Goal: Check status: Check status

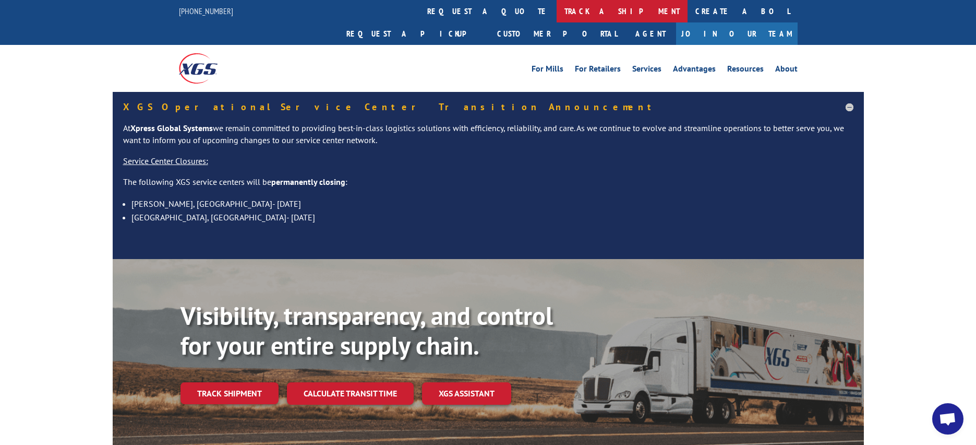
click at [557, 14] on link "track a shipment" at bounding box center [622, 11] width 131 height 22
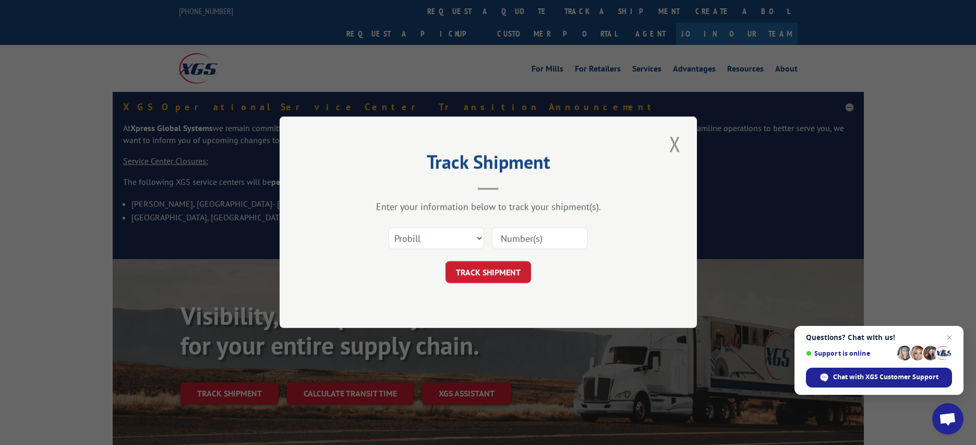
click at [538, 242] on input at bounding box center [540, 238] width 96 height 22
type input "17308586"
click button "TRACK SHIPMENT" at bounding box center [489, 272] width 86 height 22
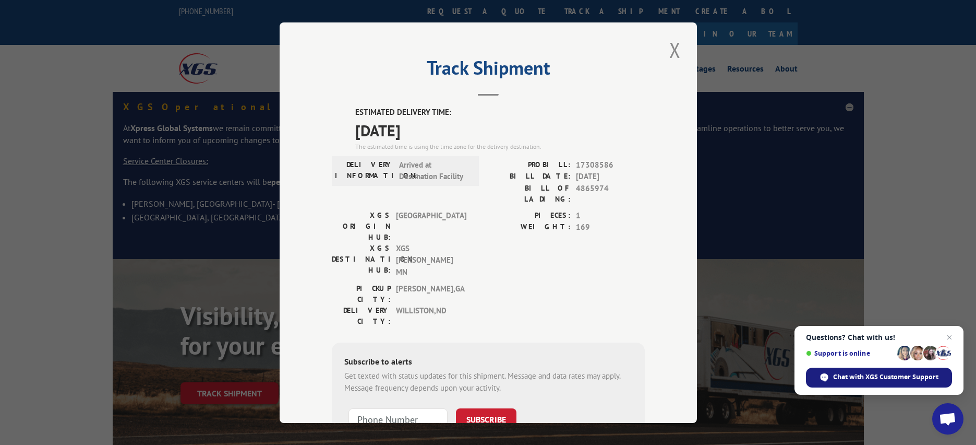
click at [841, 376] on span "Chat with XGS Customer Support" at bounding box center [885, 376] width 105 height 9
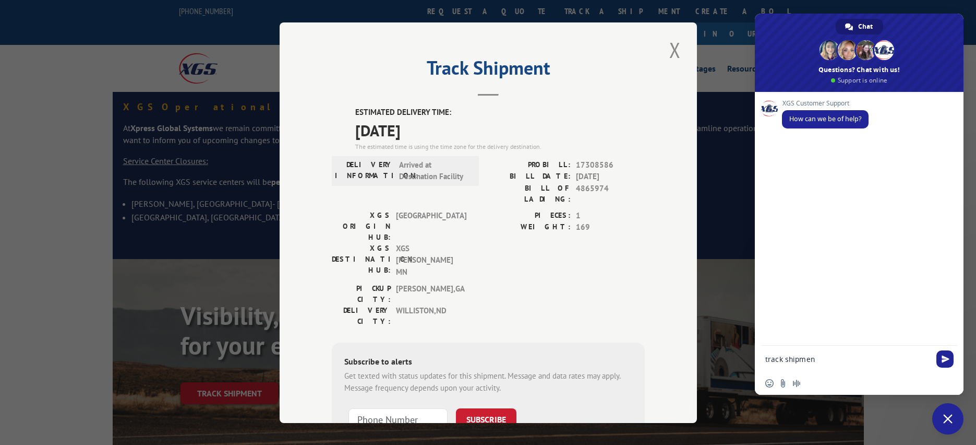
type textarea "track shipment"
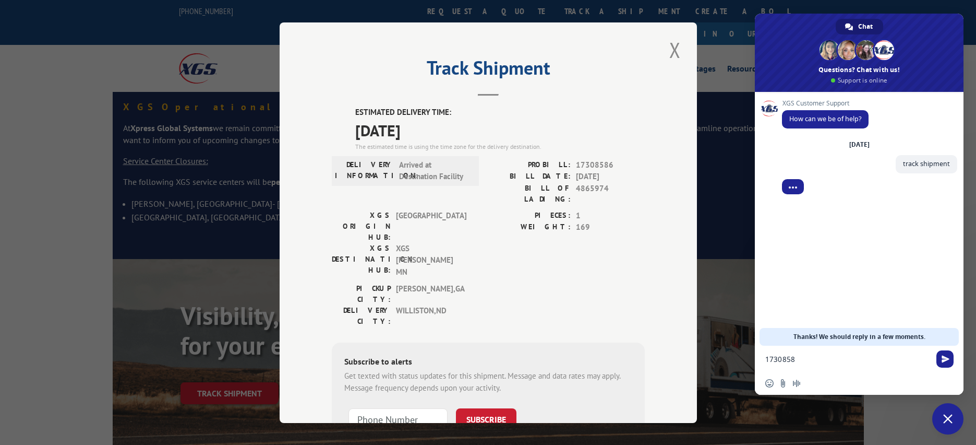
type textarea "17308586"
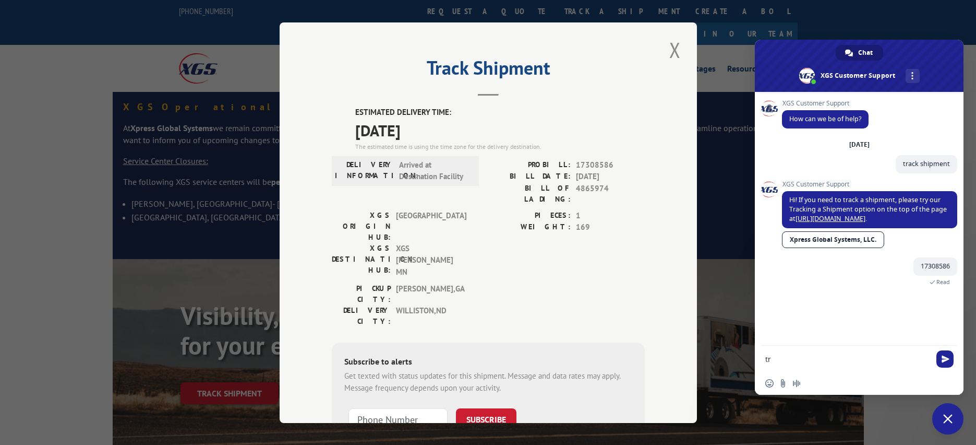
type textarea "t"
type textarea "help"
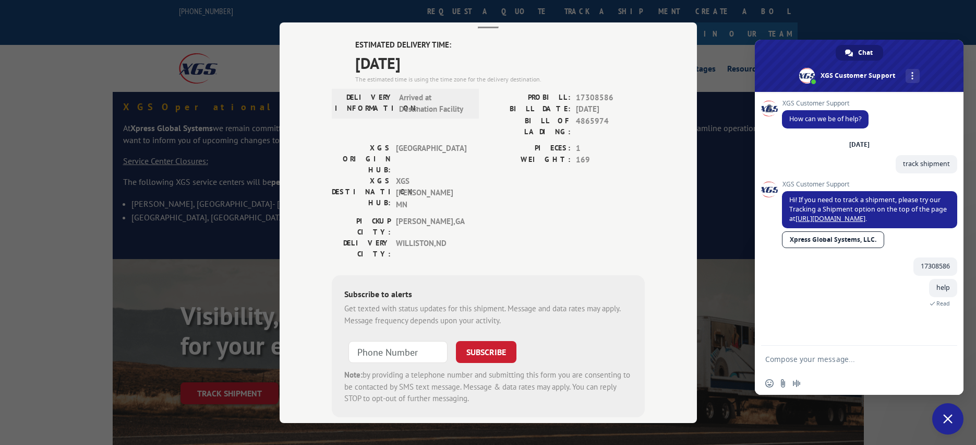
scroll to position [69, 0]
click at [786, 358] on textarea "Compose your message..." at bounding box center [848, 358] width 167 height 26
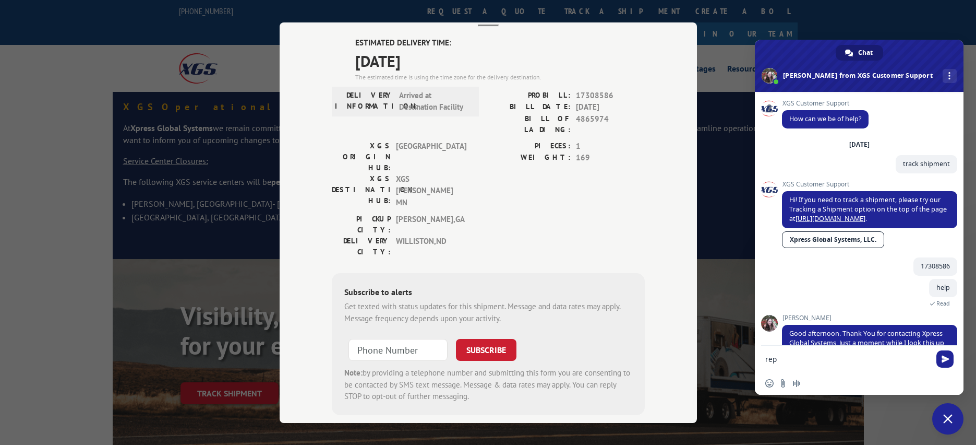
scroll to position [33, 0]
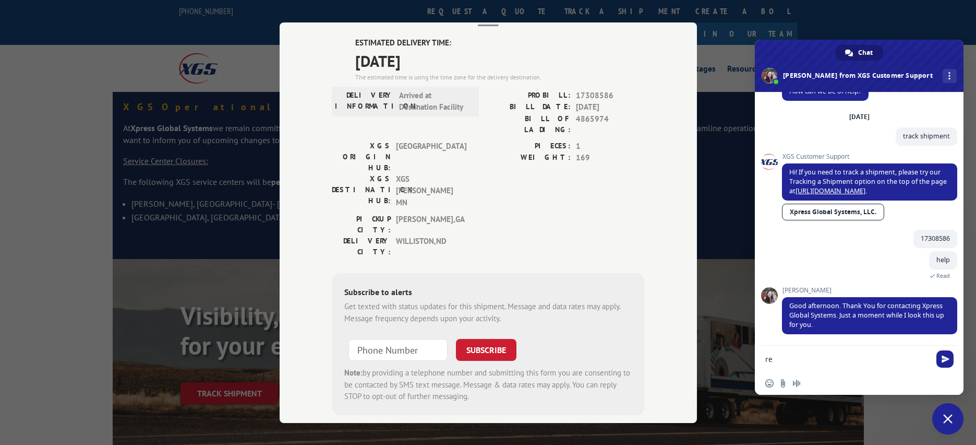
type textarea "r"
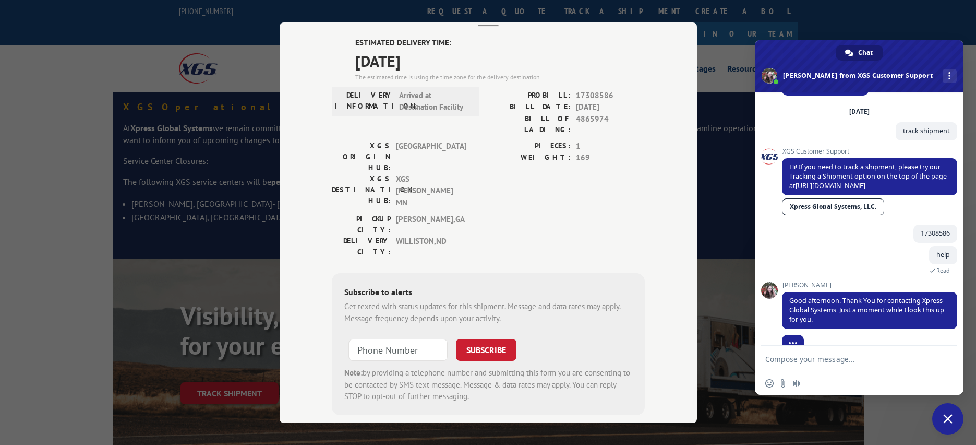
scroll to position [54, 0]
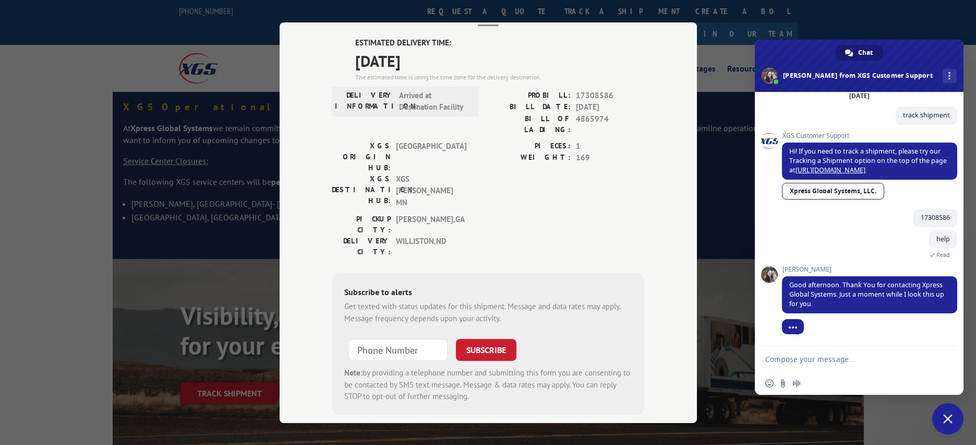
click at [872, 371] on textarea "Compose your message..." at bounding box center [848, 358] width 167 height 26
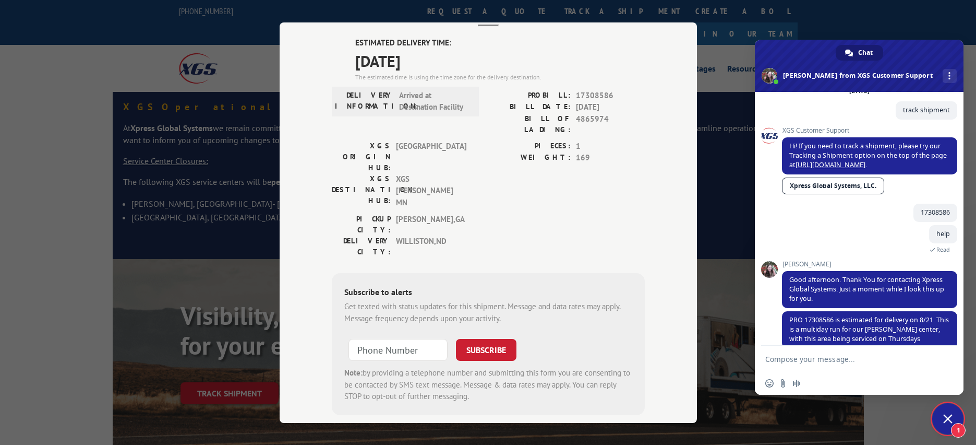
scroll to position [75, 0]
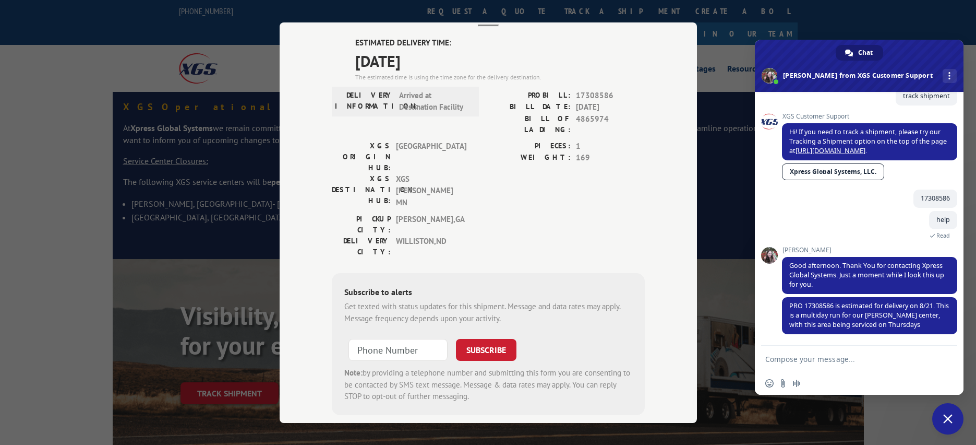
click at [832, 361] on textarea "Compose your message..." at bounding box center [848, 358] width 167 height 26
type textarea "T"
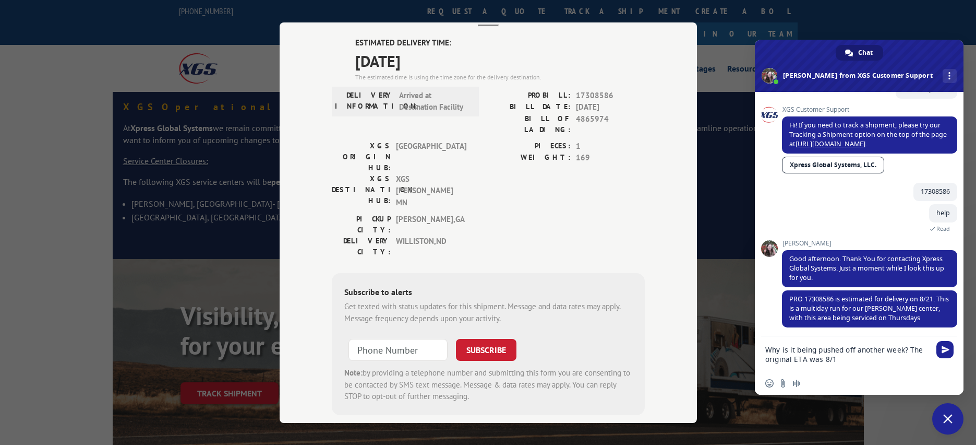
type textarea "Why is it being pushed off another week? The original ETA was 8/14"
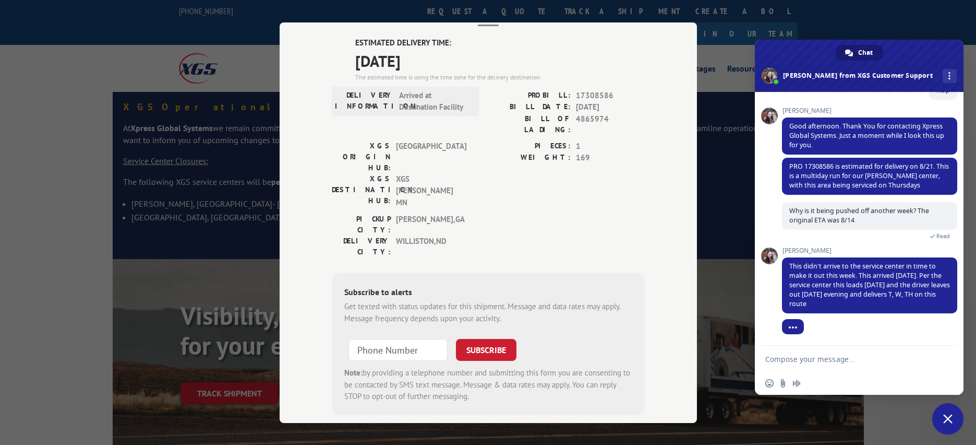
scroll to position [219, 0]
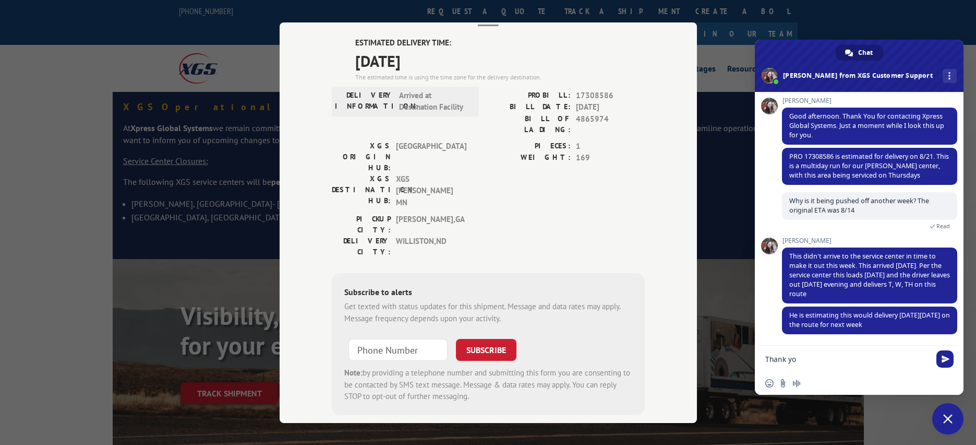
type textarea "Thank you"
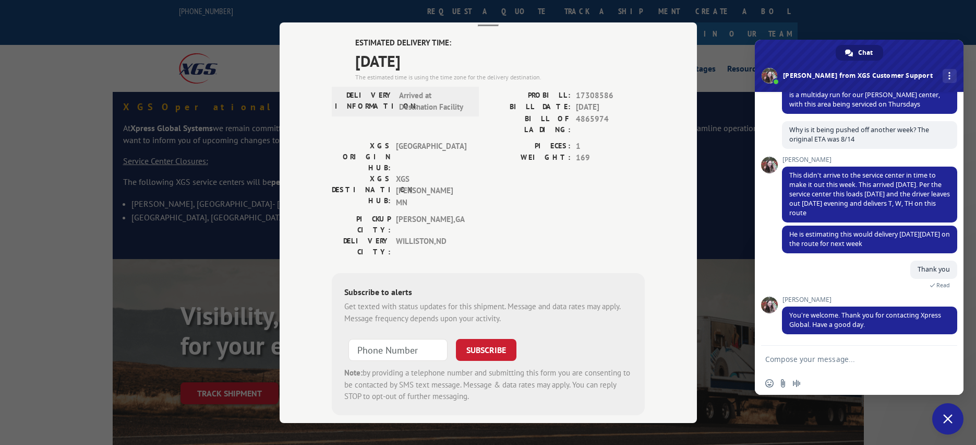
scroll to position [312, 0]
